Goal: Information Seeking & Learning: Find specific fact

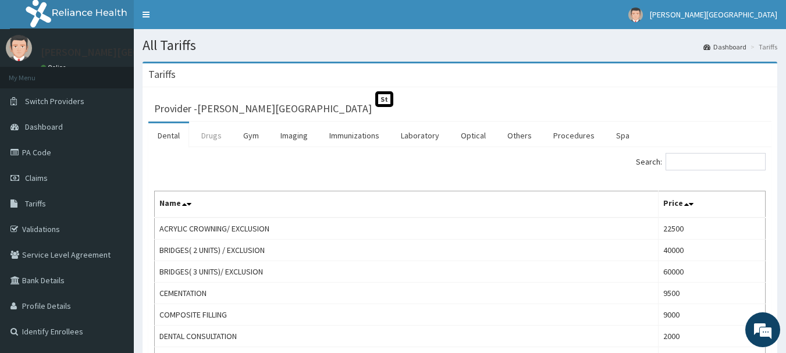
click at [202, 131] on link "Drugs" at bounding box center [211, 135] width 39 height 24
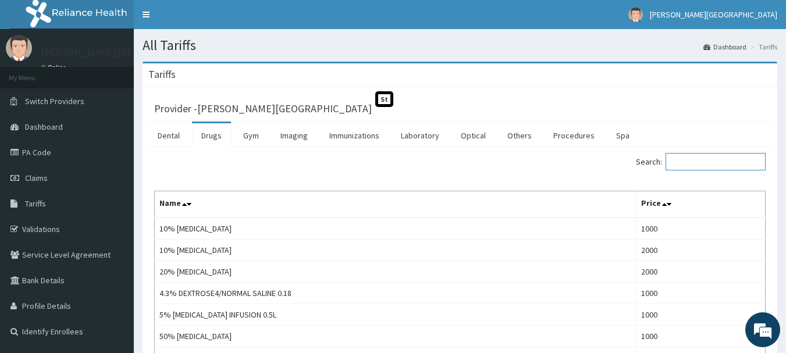
click at [714, 160] on input "Search:" at bounding box center [715, 161] width 100 height 17
paste input "[MEDICAL_DATA]"
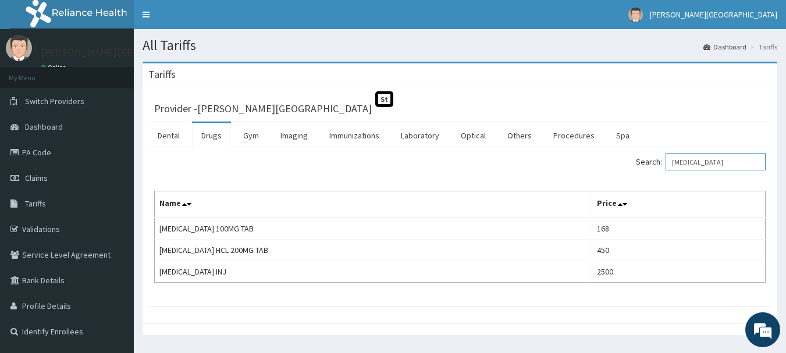
drag, startPoint x: 723, startPoint y: 163, endPoint x: 625, endPoint y: 167, distance: 98.4
click at [625, 167] on div "Search: [MEDICAL_DATA]" at bounding box center [617, 163] width 297 height 20
paste input "MAGNESIUM"
type input "MAGNESIUM"
click at [625, 167] on div "Search: MAGNESIUM" at bounding box center [617, 163] width 297 height 20
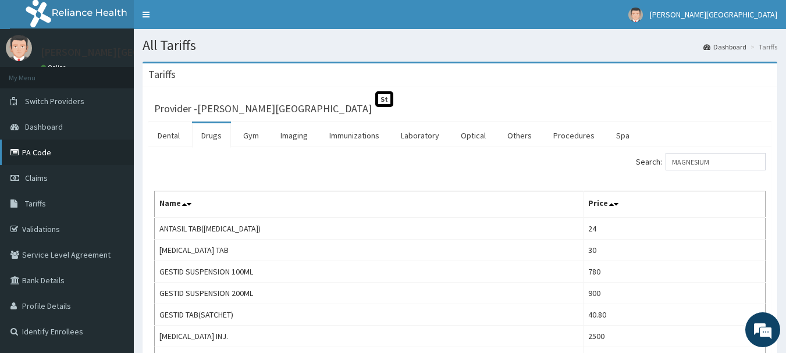
click at [31, 149] on link "PA Code" at bounding box center [67, 153] width 134 height 26
